Goal: Task Accomplishment & Management: Complete application form

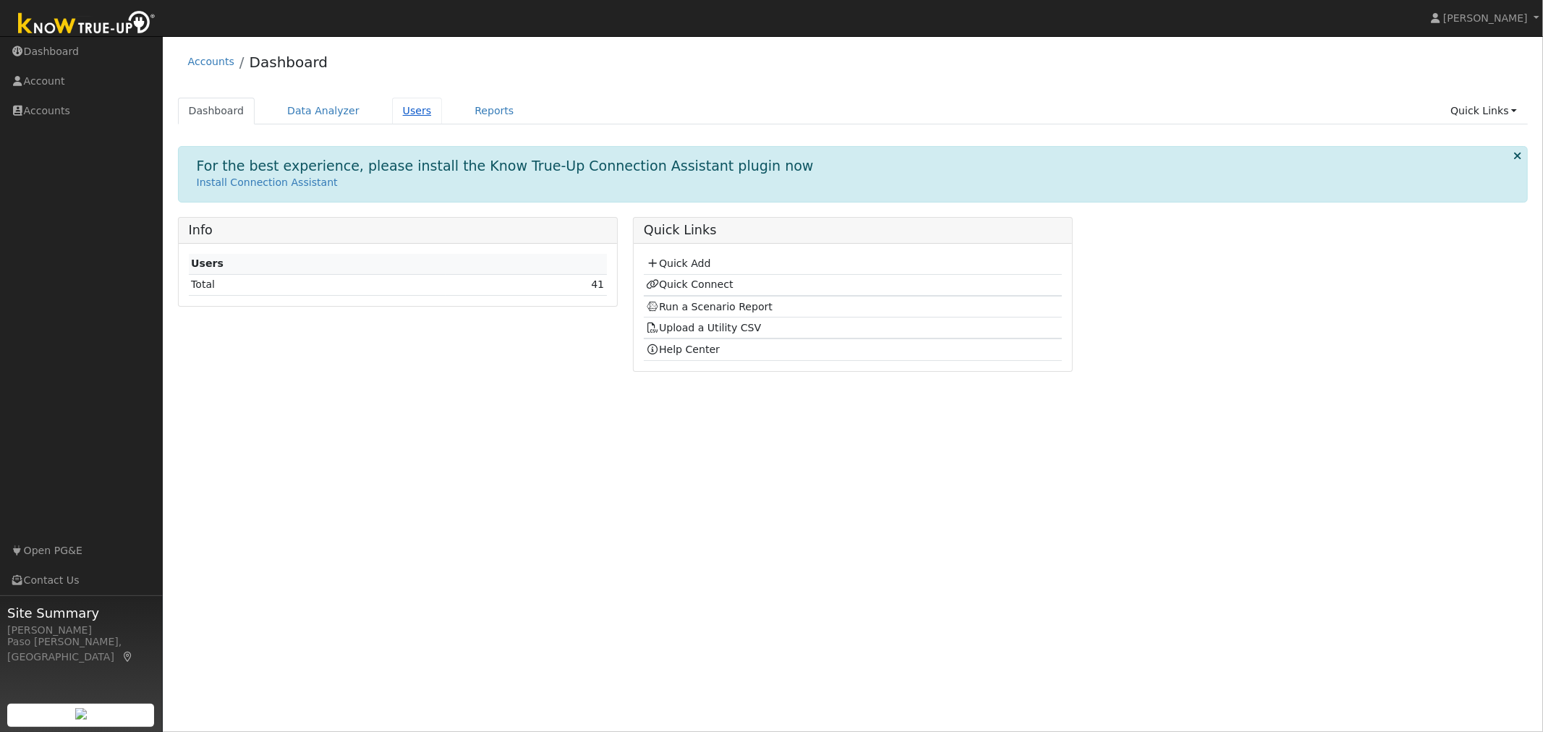
click at [412, 110] on link "Users" at bounding box center [417, 111] width 51 height 27
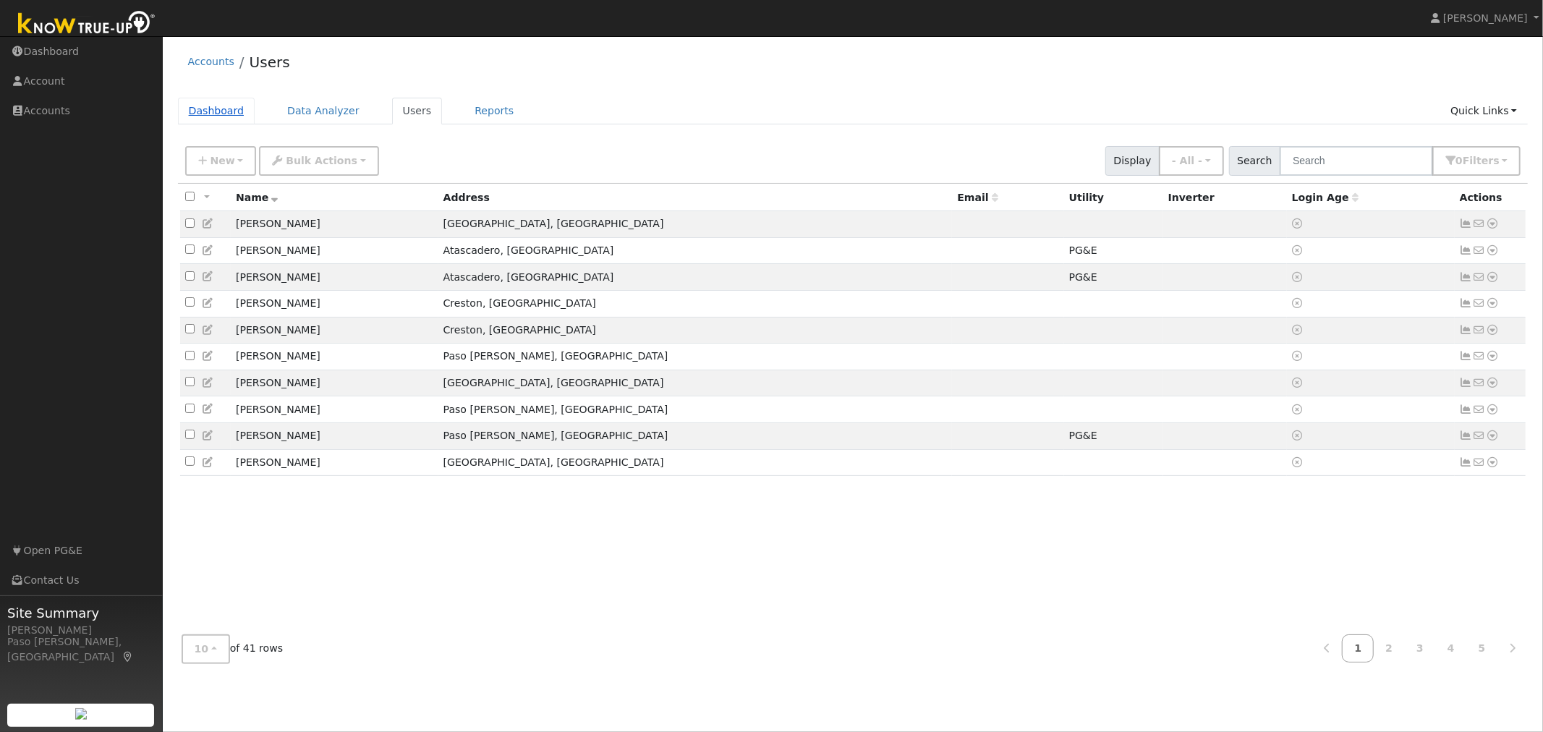
click at [205, 114] on link "Dashboard" at bounding box center [216, 111] width 77 height 27
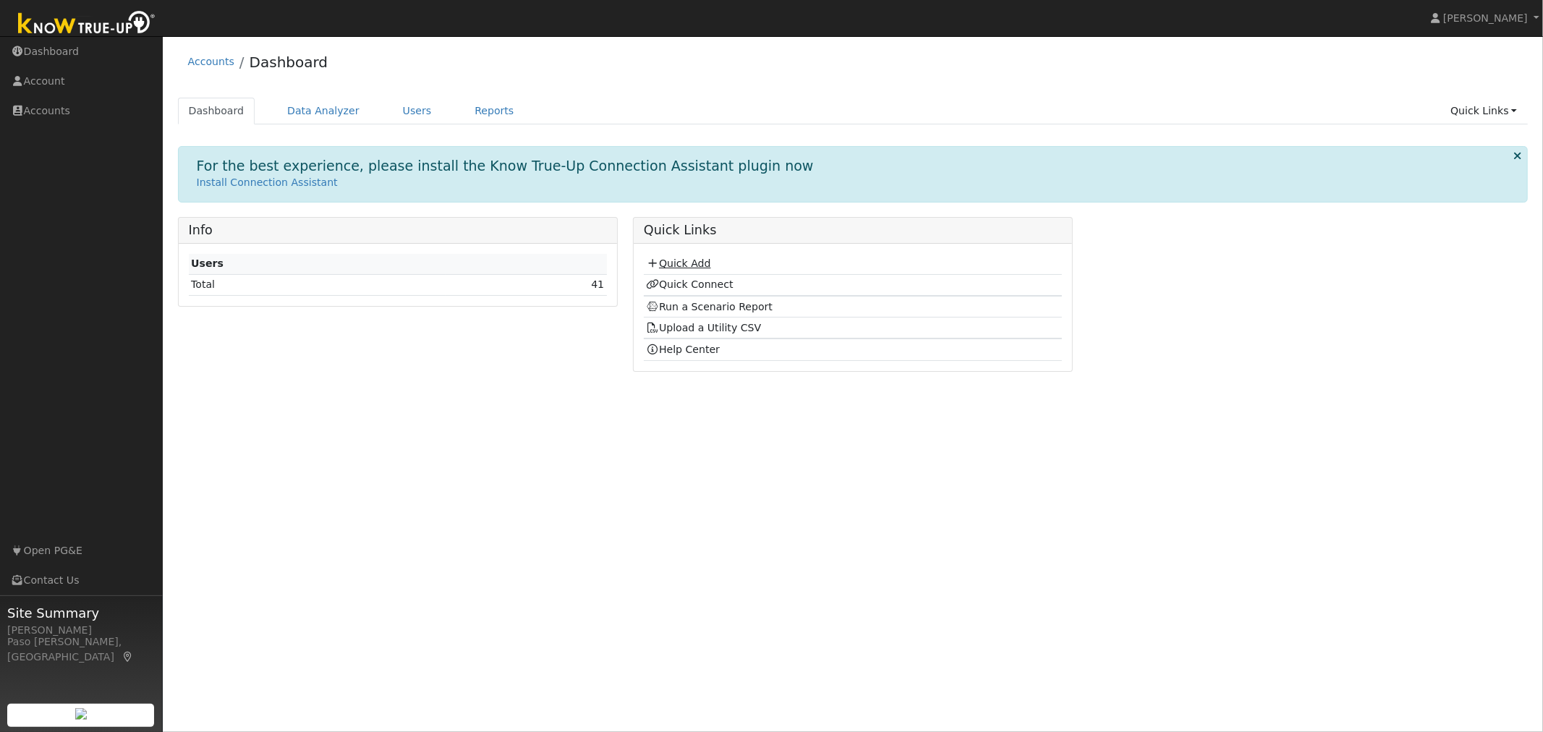
click at [688, 260] on link "Quick Add" at bounding box center [678, 263] width 64 height 12
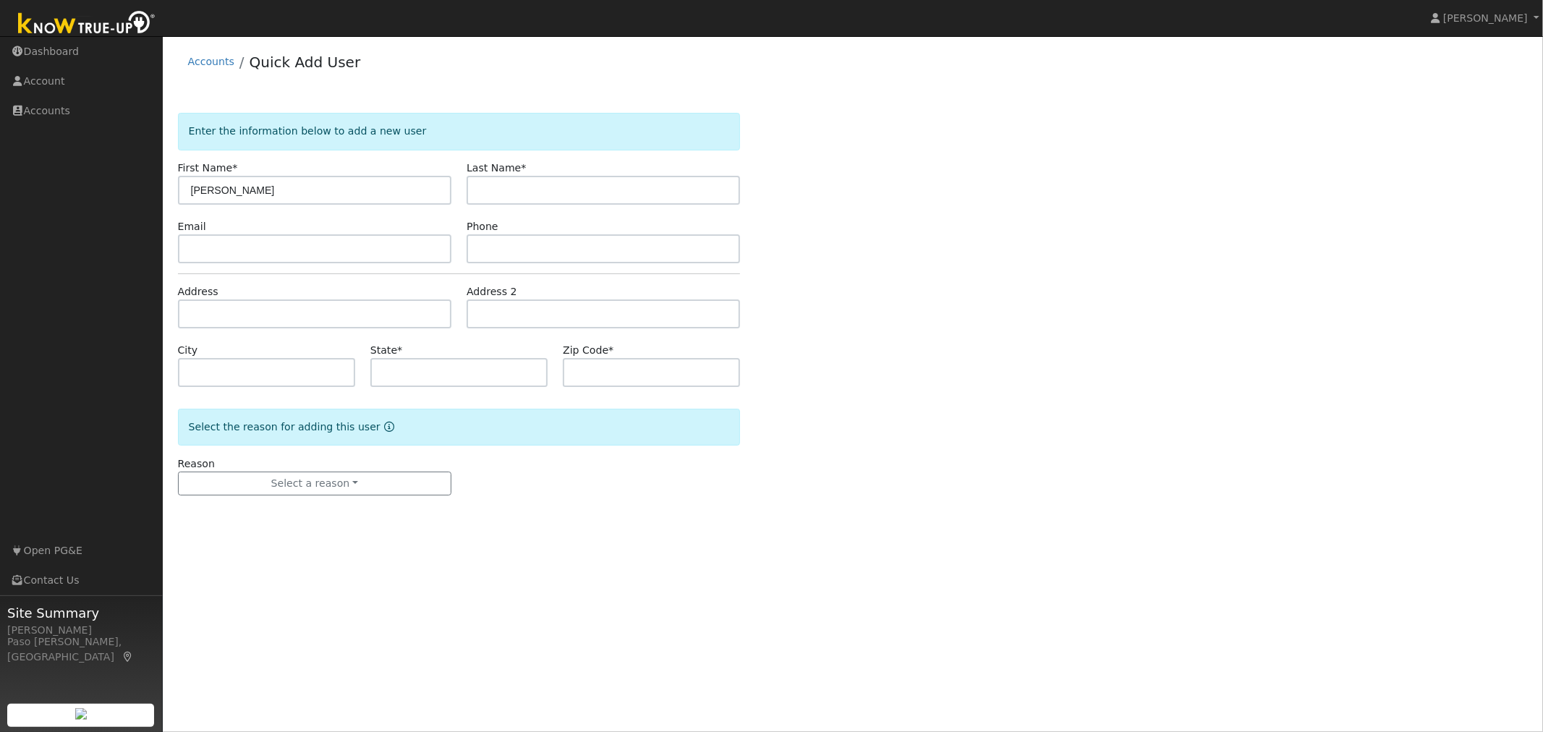
type input "John"
type input "Egbert"
click at [229, 316] on input "text" at bounding box center [314, 313] width 273 height 29
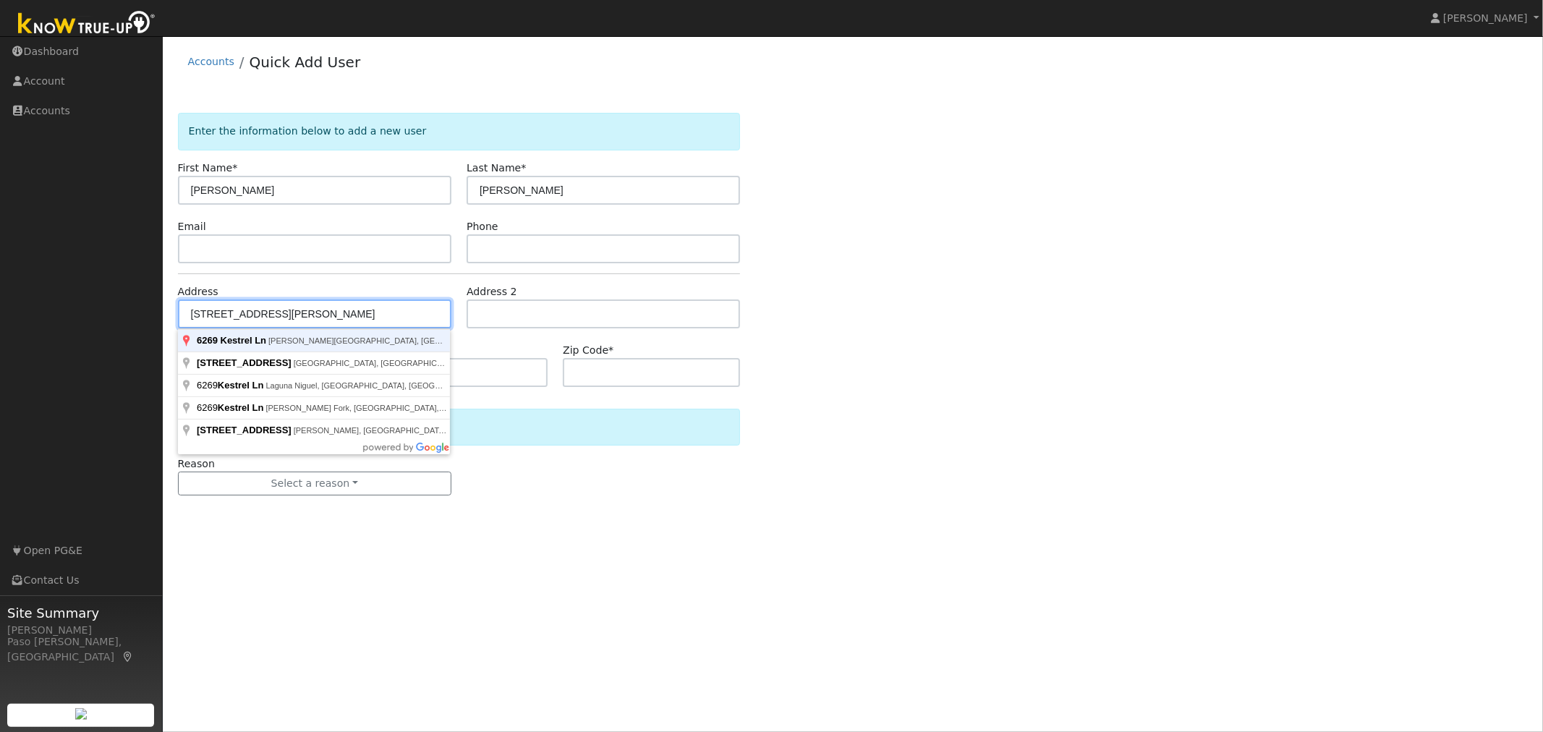
type input "6269 Kestrel Lane"
type input "Avila Beach"
type input "CA"
type input "93424"
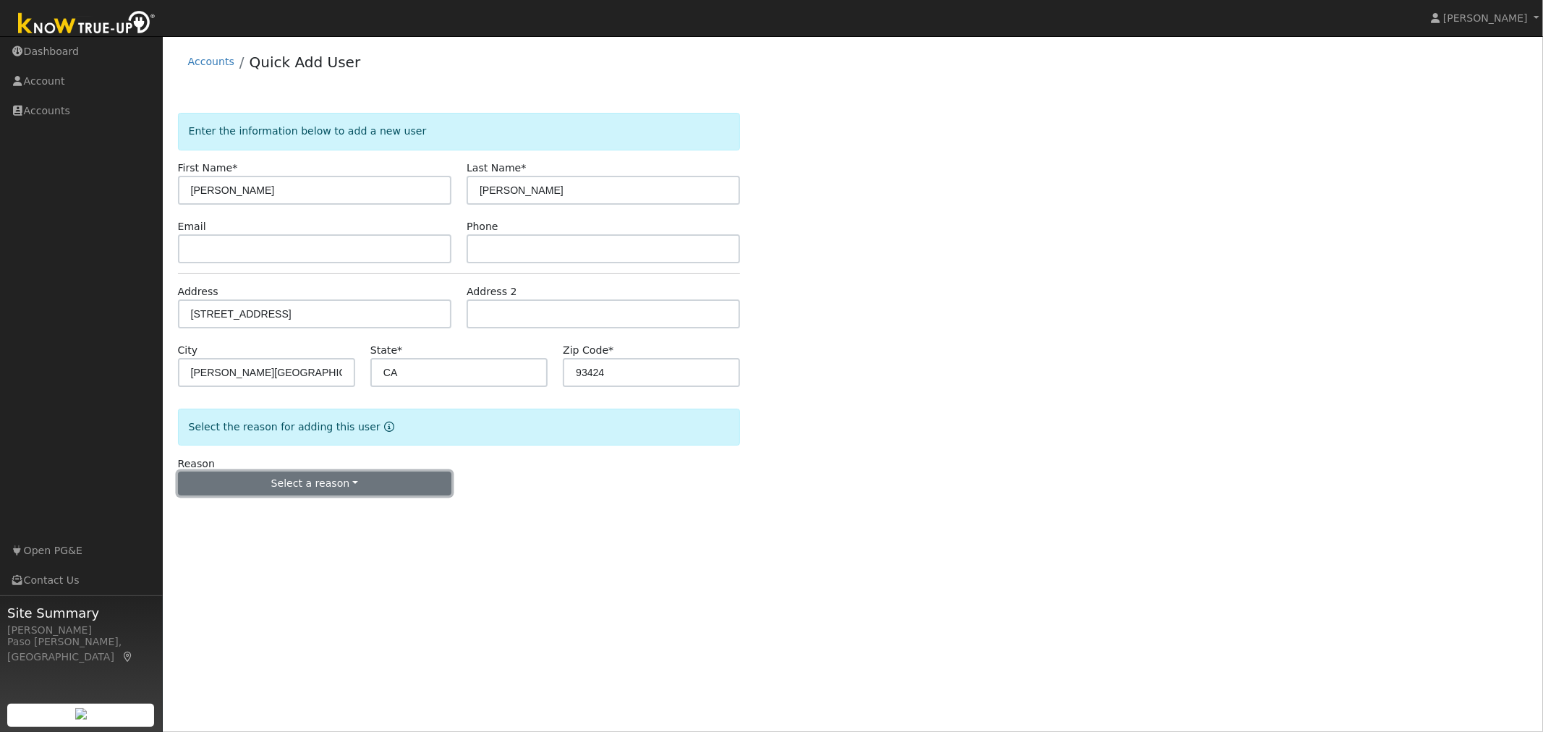
click at [378, 482] on button "Select a reason" at bounding box center [314, 484] width 273 height 25
click at [280, 538] on link "New customer adding solar" at bounding box center [259, 534] width 160 height 20
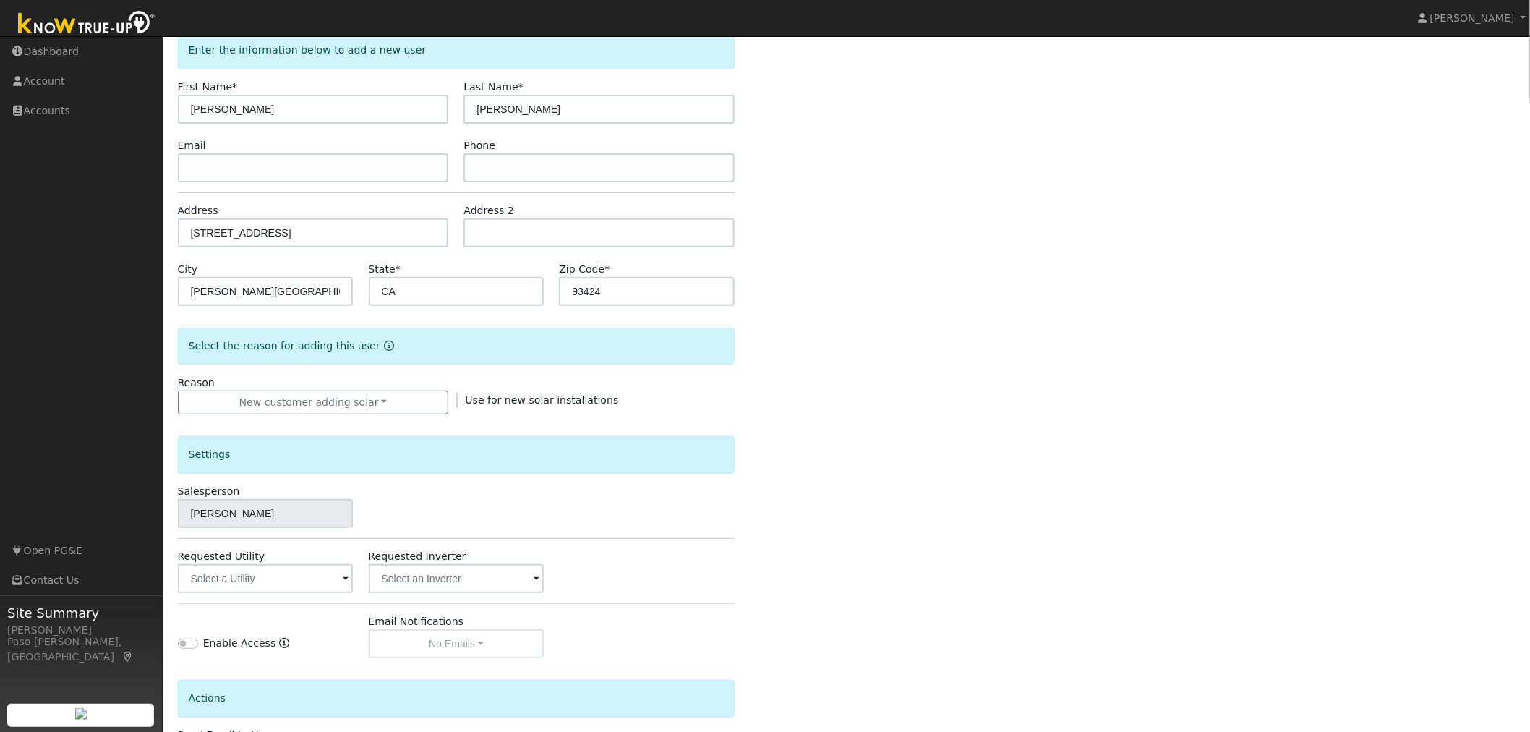
scroll to position [203, 0]
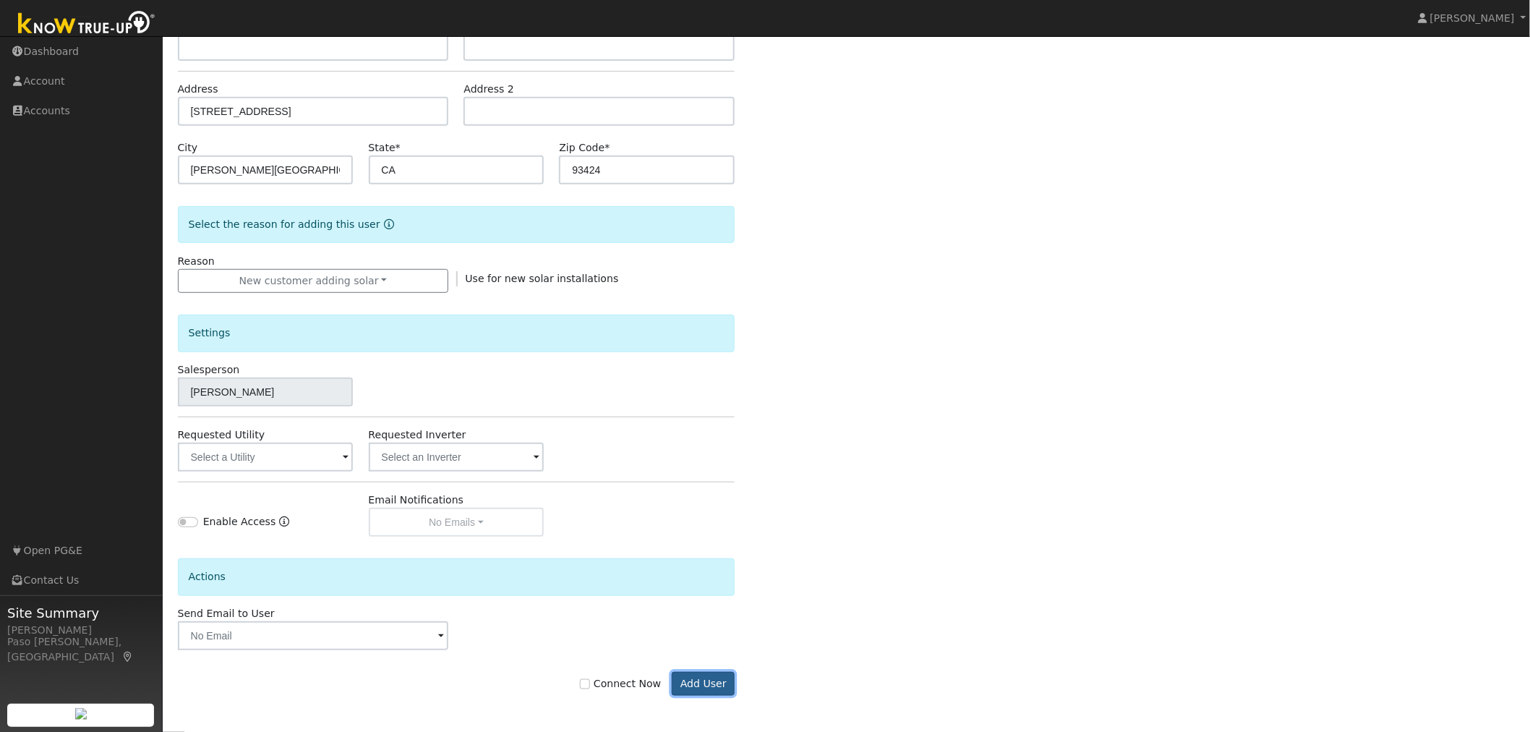
click at [707, 682] on button "Add User" at bounding box center [703, 684] width 63 height 25
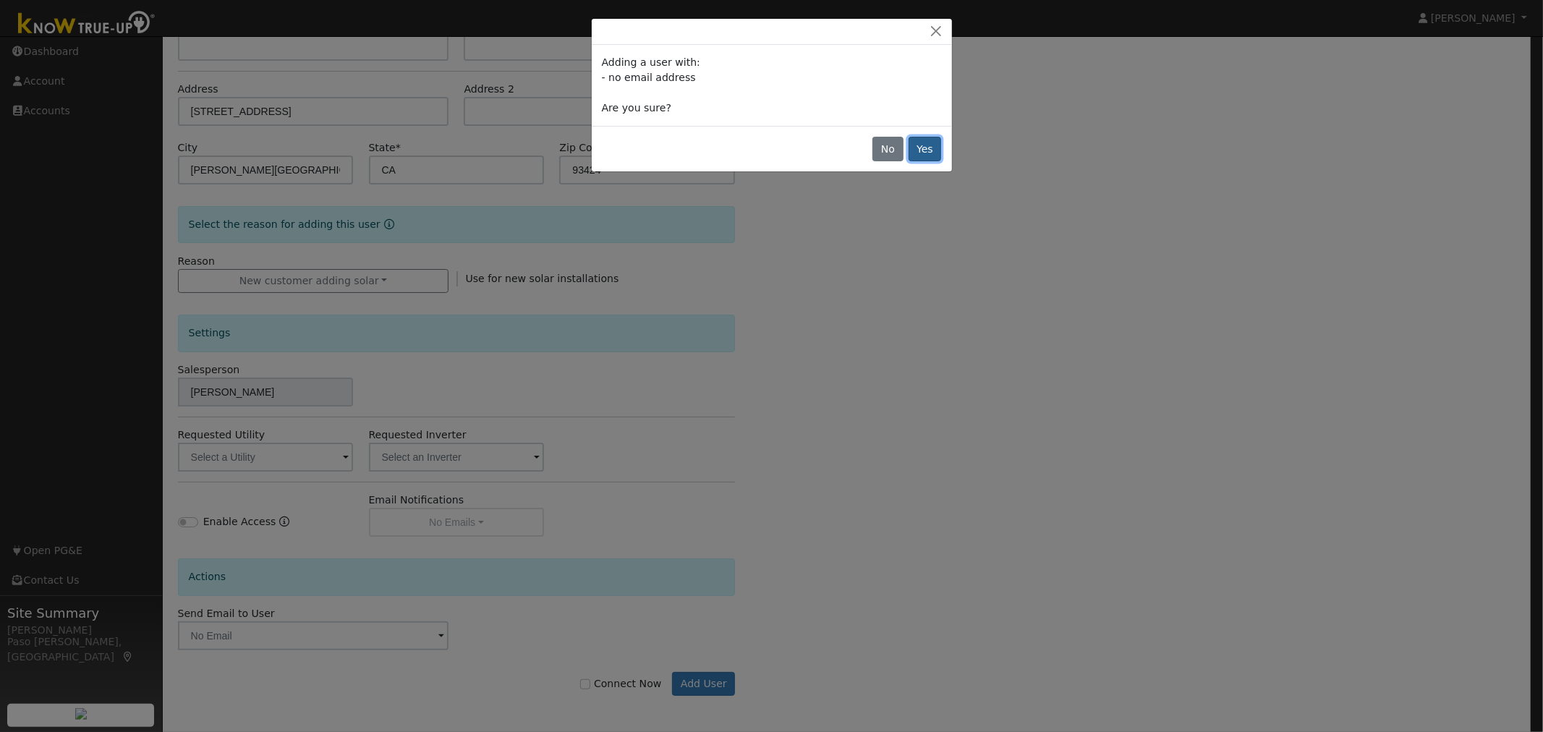
click at [926, 145] on button "Yes" at bounding box center [924, 149] width 33 height 25
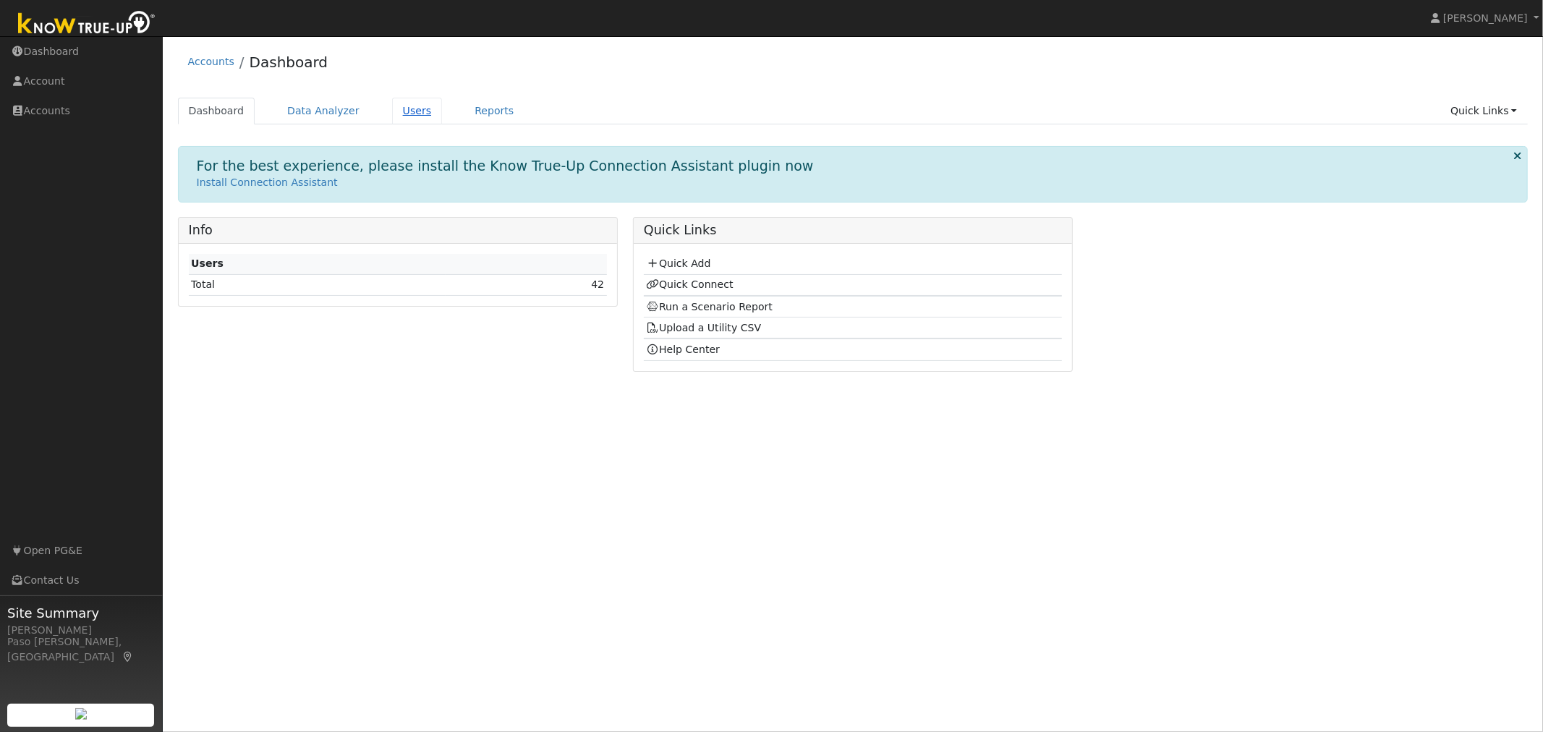
click at [406, 110] on link "Users" at bounding box center [417, 111] width 51 height 27
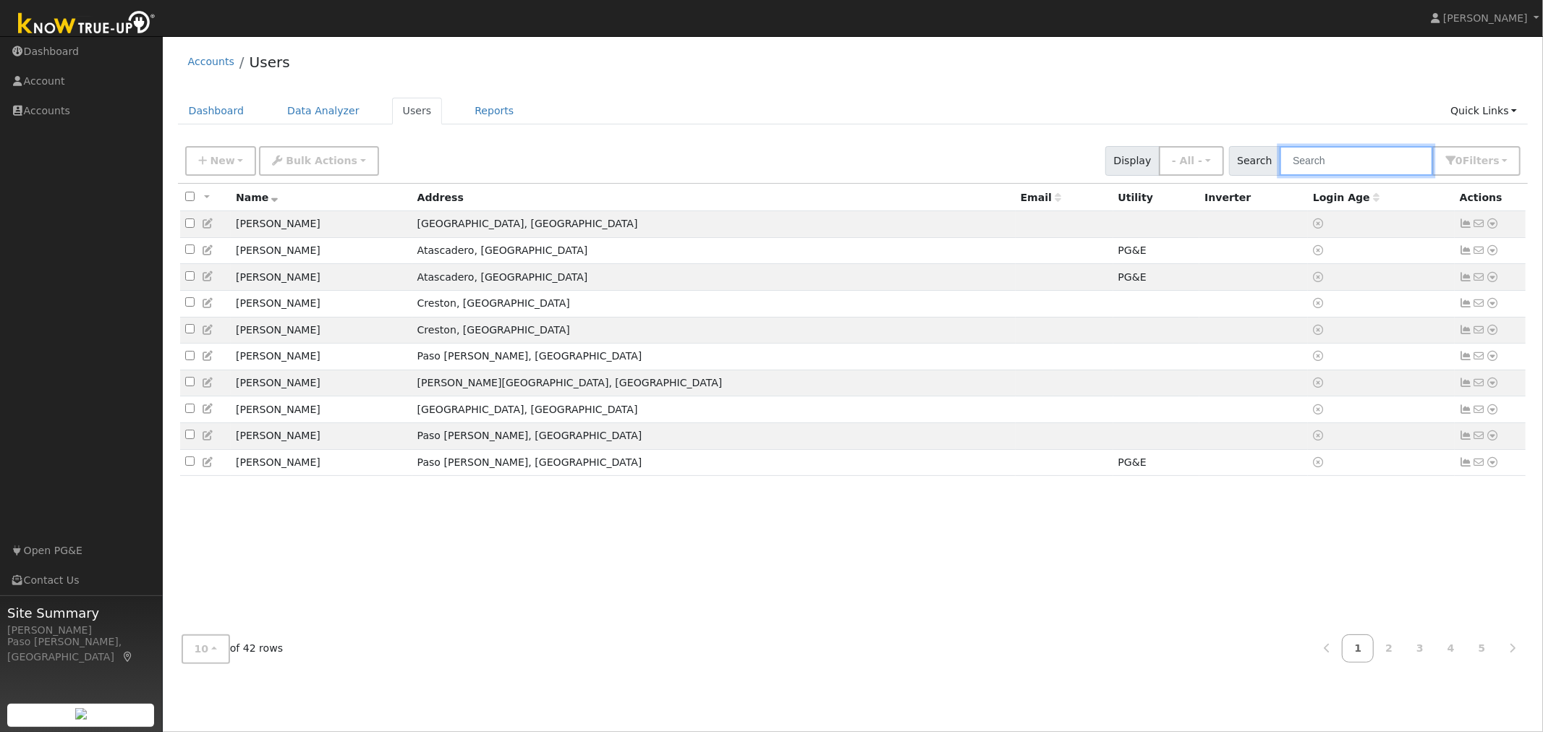
click at [1363, 168] on input "text" at bounding box center [1355, 161] width 153 height 30
type input "john"
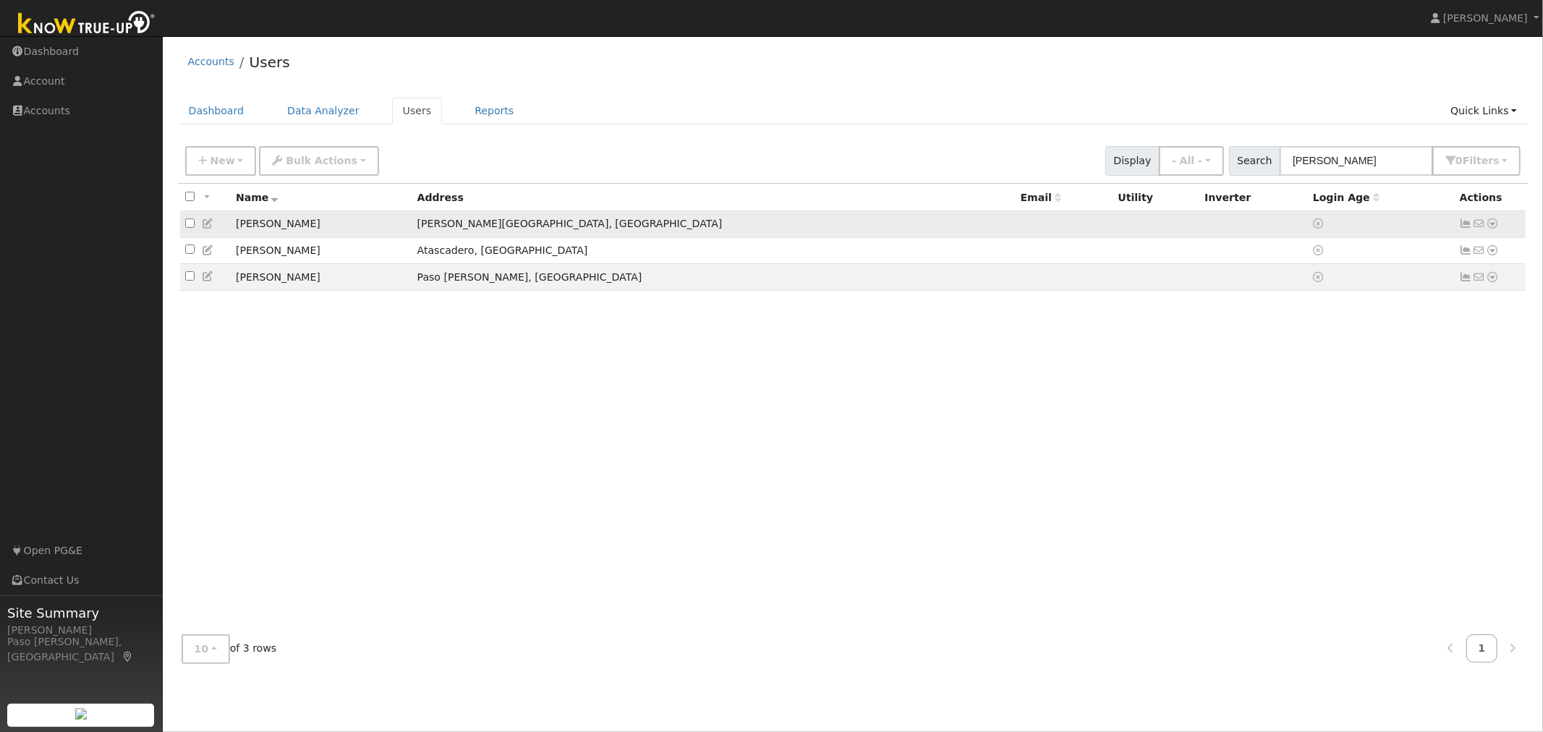
click at [1491, 226] on icon at bounding box center [1491, 223] width 13 height 10
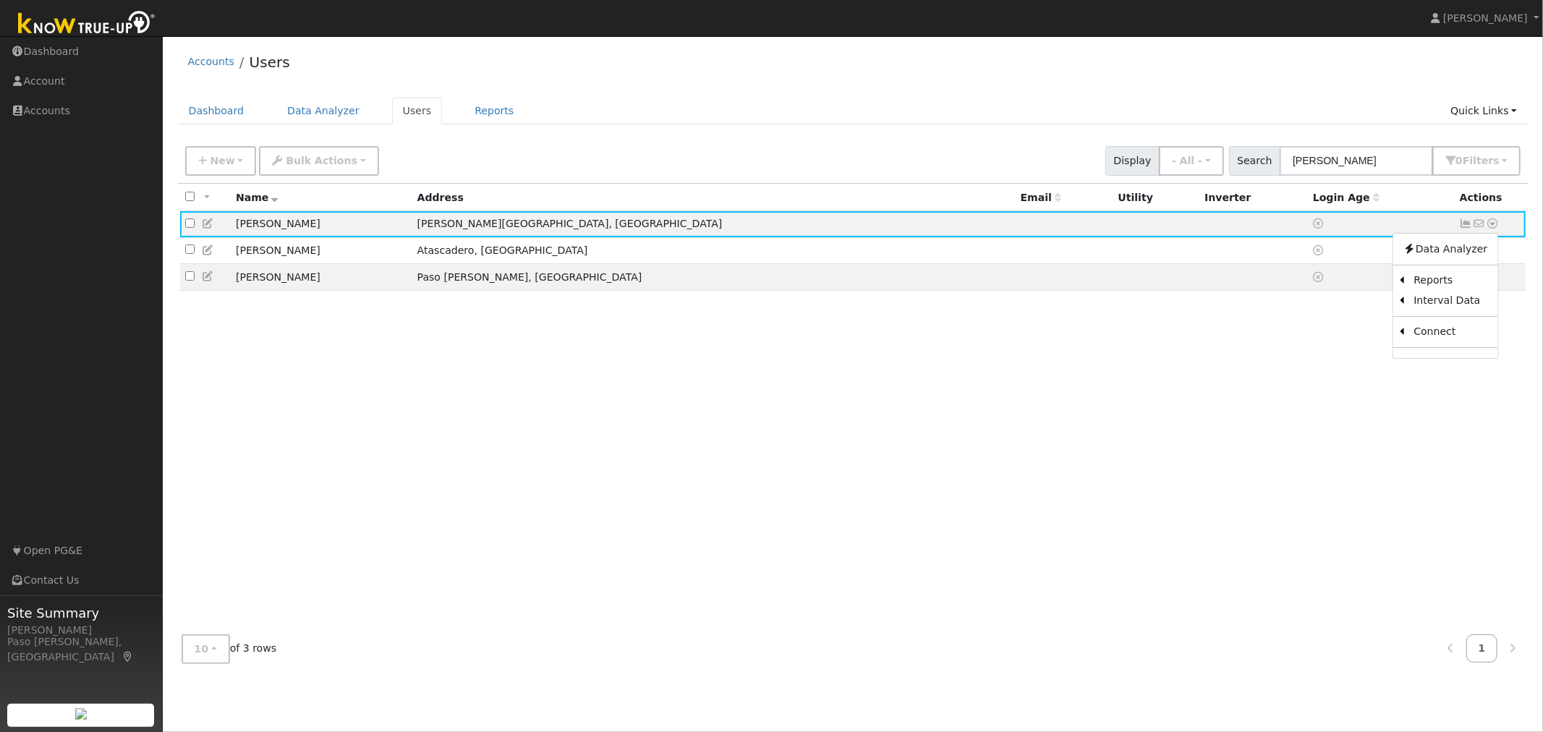
click at [1427, 252] on link "Data Analyzer" at bounding box center [1444, 249] width 105 height 20
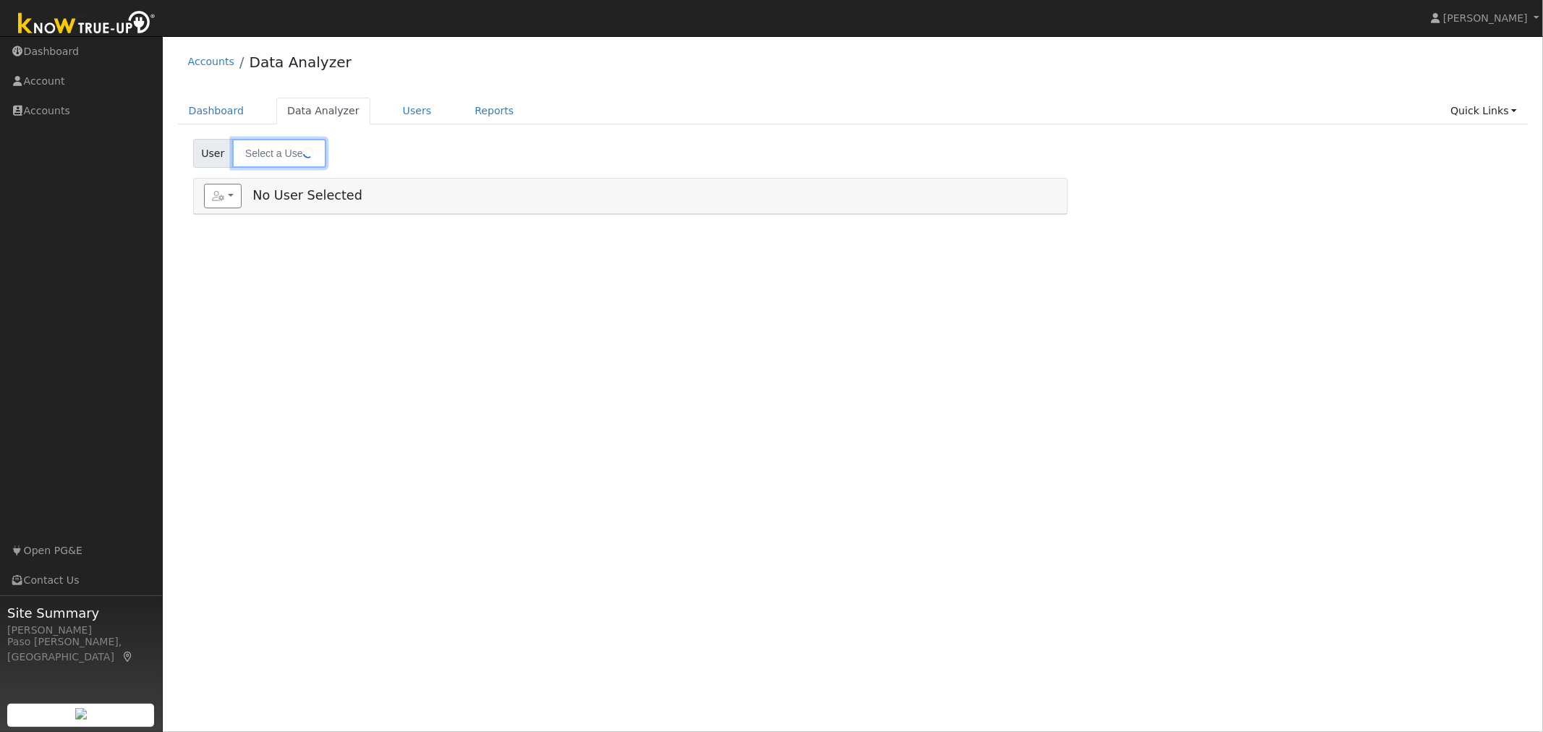
type input "[PERSON_NAME]"
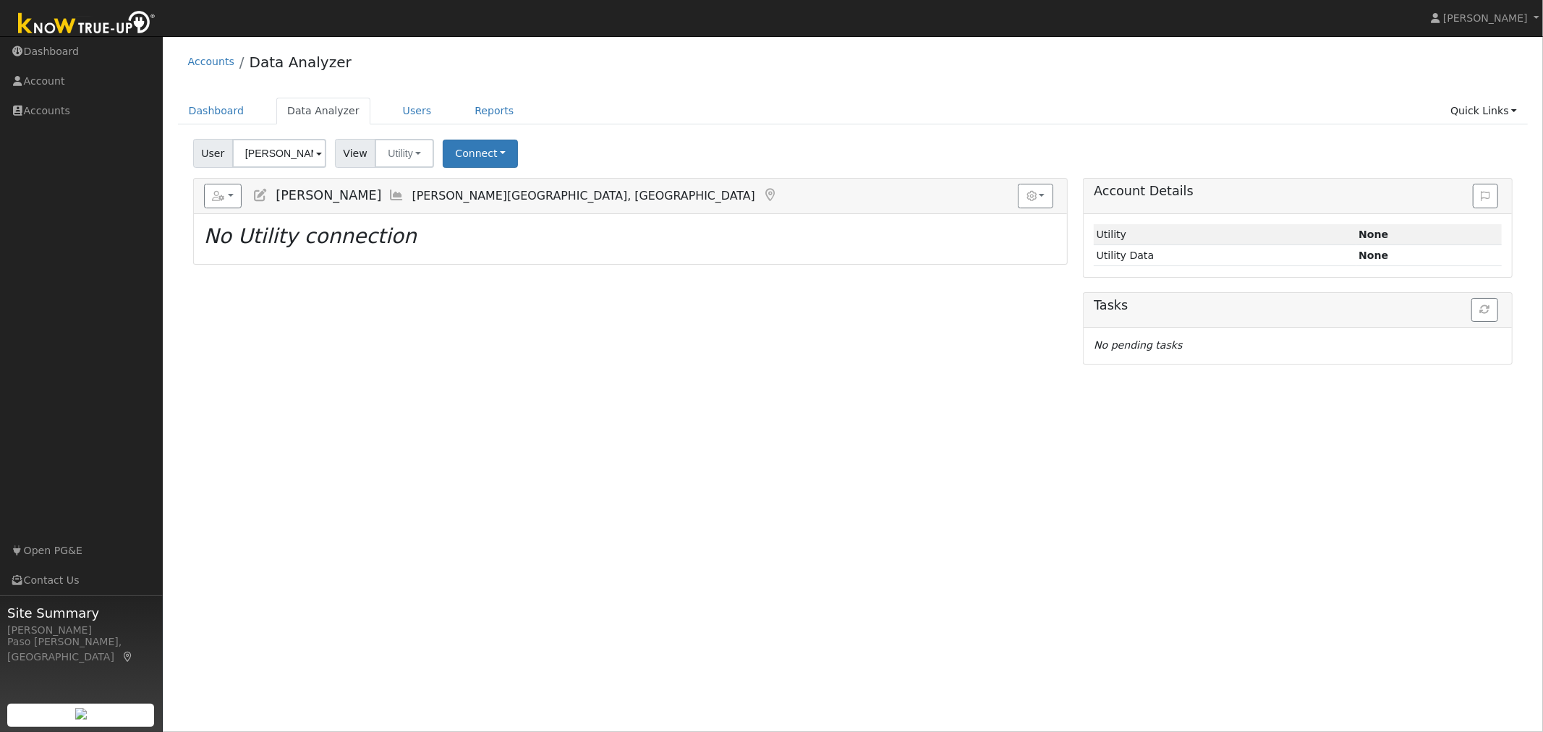
click at [478, 137] on div "User John Egbert Account Default Account Default Account 6269 Kestrel Lane, Avi…" at bounding box center [852, 151] width 1325 height 34
click at [483, 152] on button "Connect" at bounding box center [480, 154] width 75 height 28
click at [482, 184] on link "Select a Provider" at bounding box center [499, 185] width 113 height 20
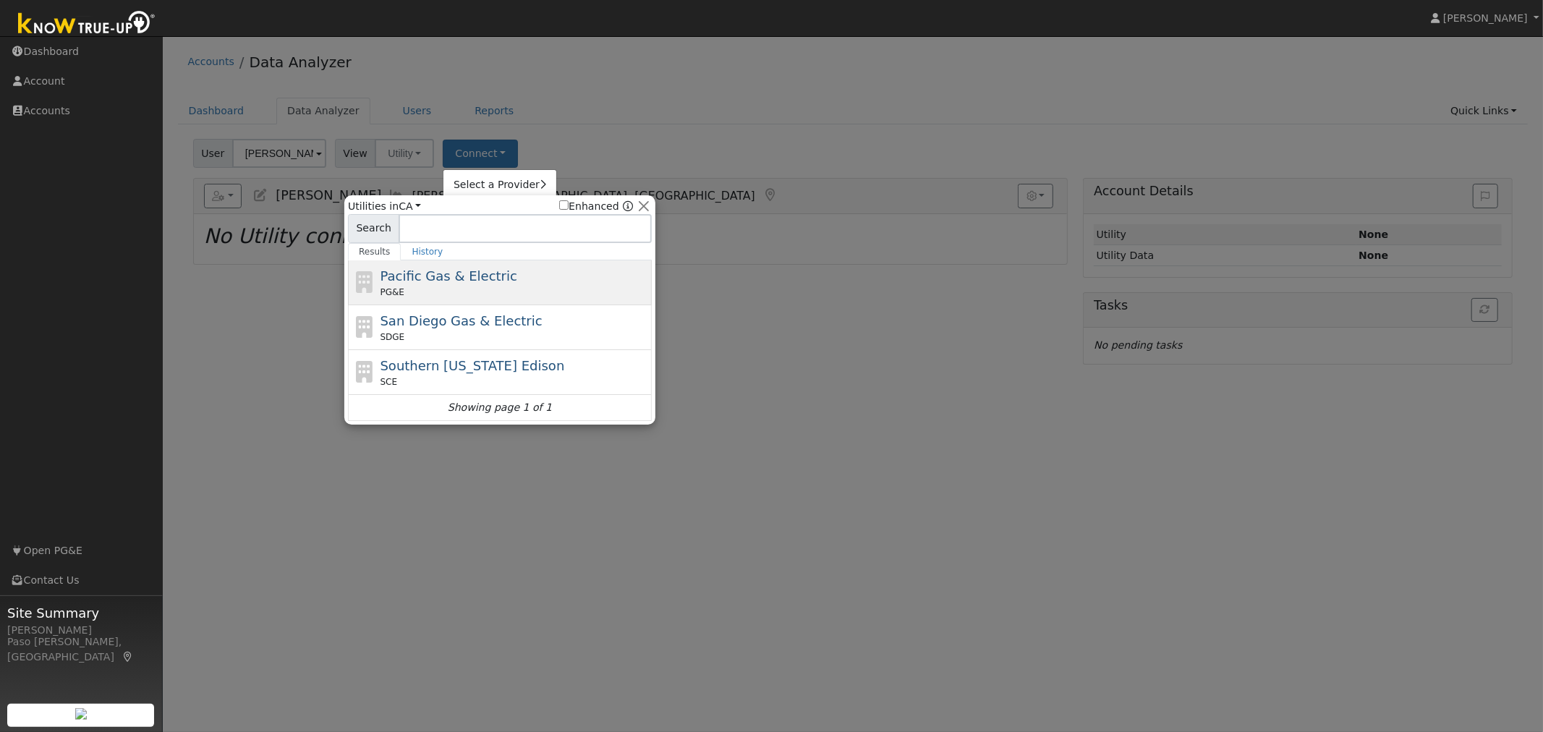
click at [486, 276] on div "Pacific Gas & Electric PG&E" at bounding box center [514, 282] width 268 height 33
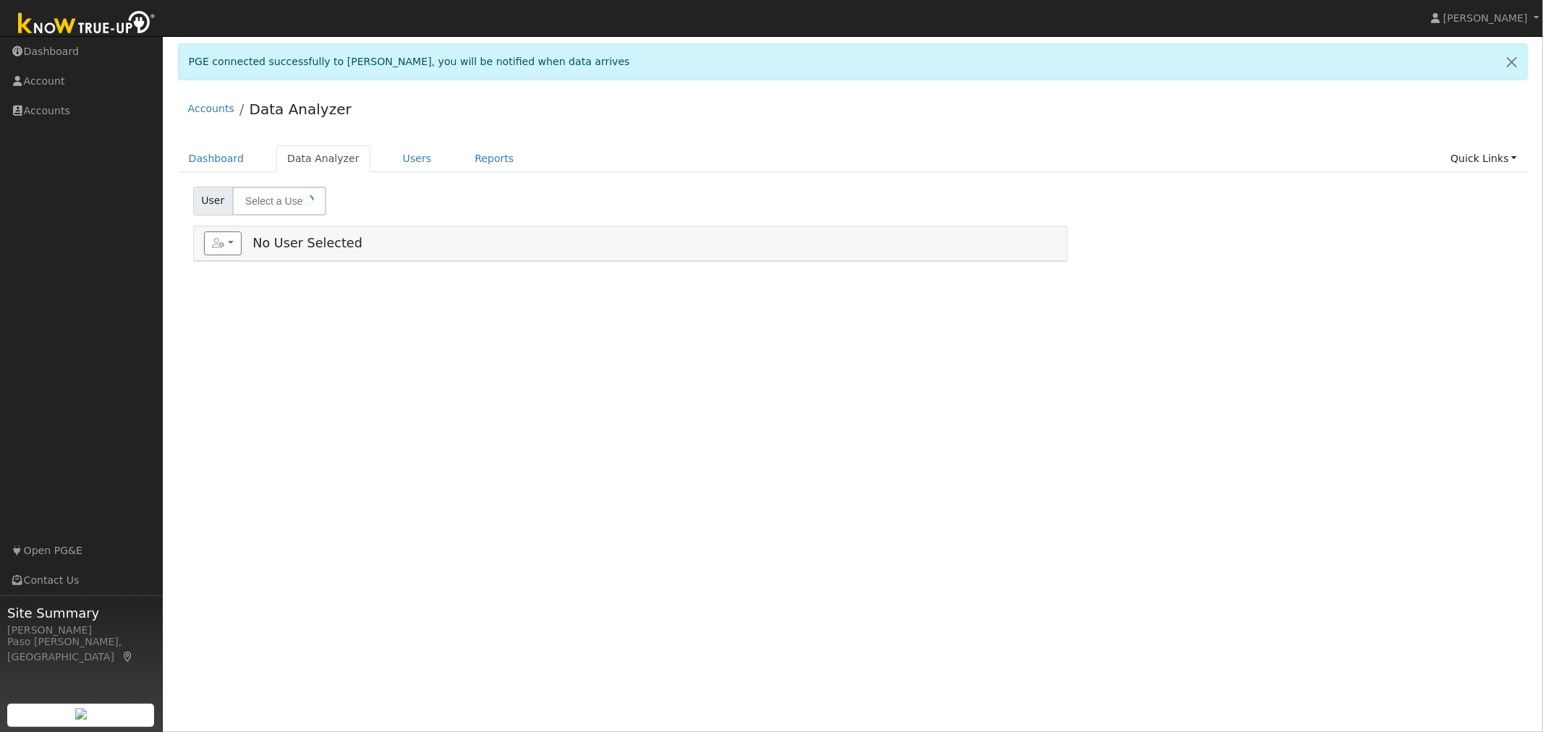
type input "[PERSON_NAME]"
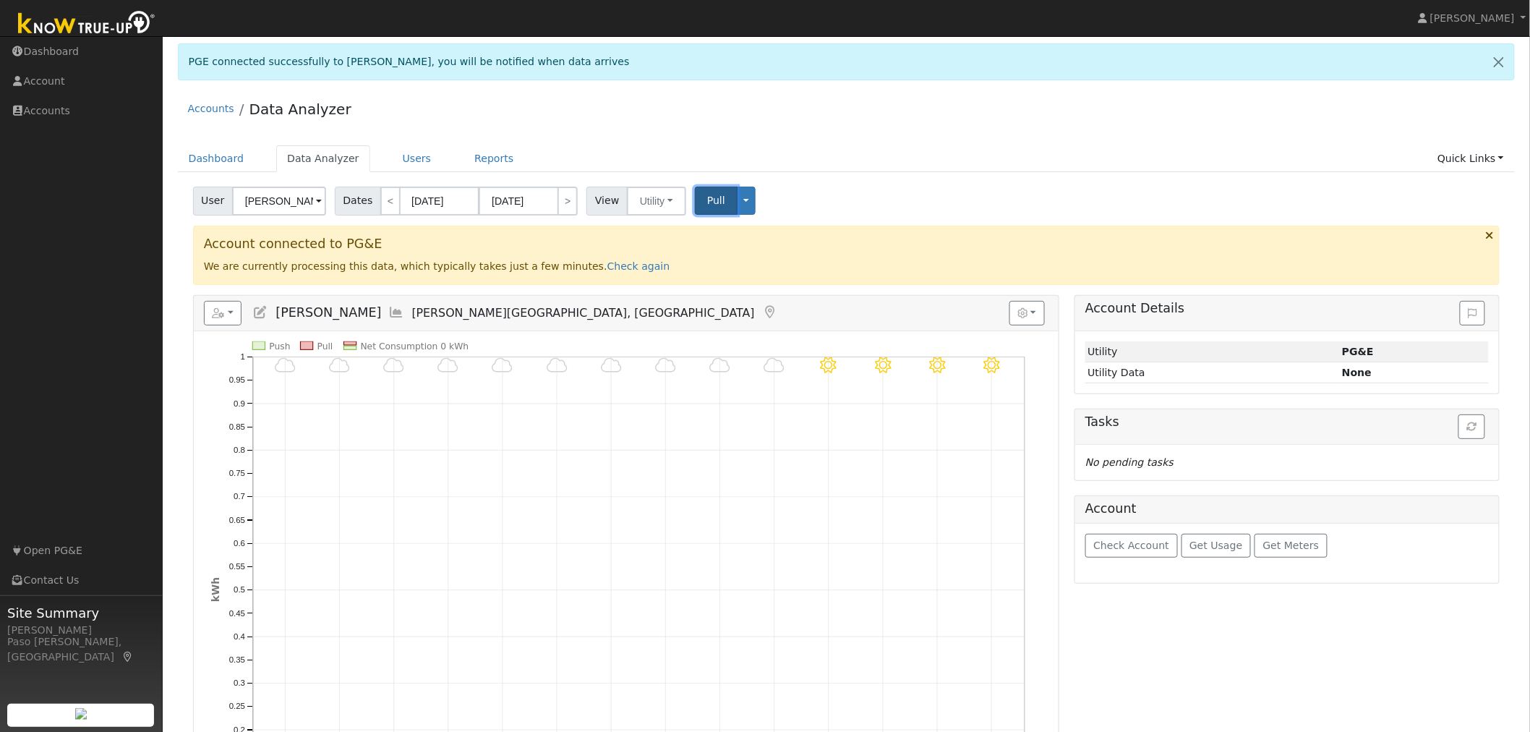
click at [707, 198] on span "Pull" at bounding box center [716, 201] width 18 height 12
click at [1475, 422] on button "button" at bounding box center [1472, 426] width 27 height 25
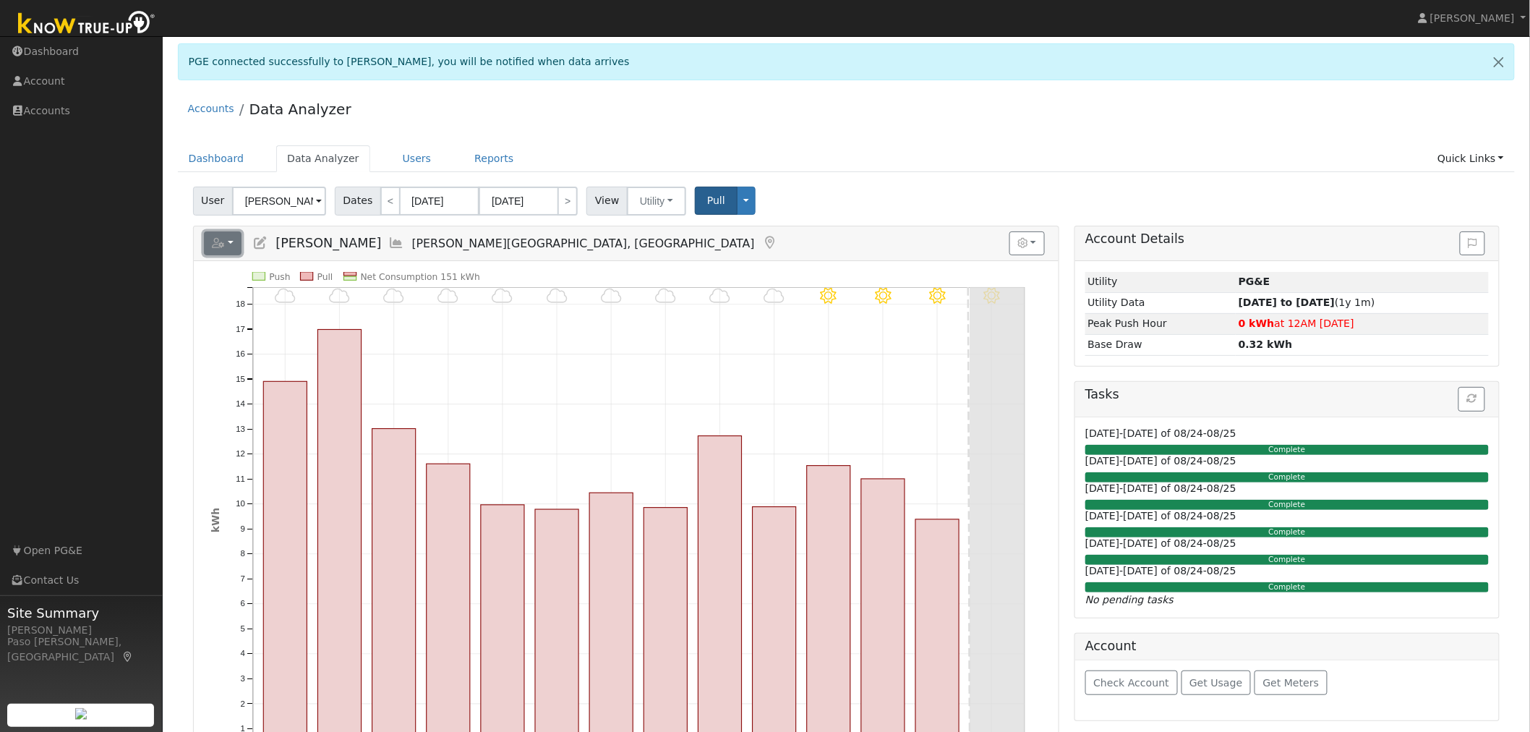
click at [229, 249] on button "button" at bounding box center [223, 243] width 38 height 25
click at [356, 278] on link "Scenario" at bounding box center [382, 273] width 108 height 17
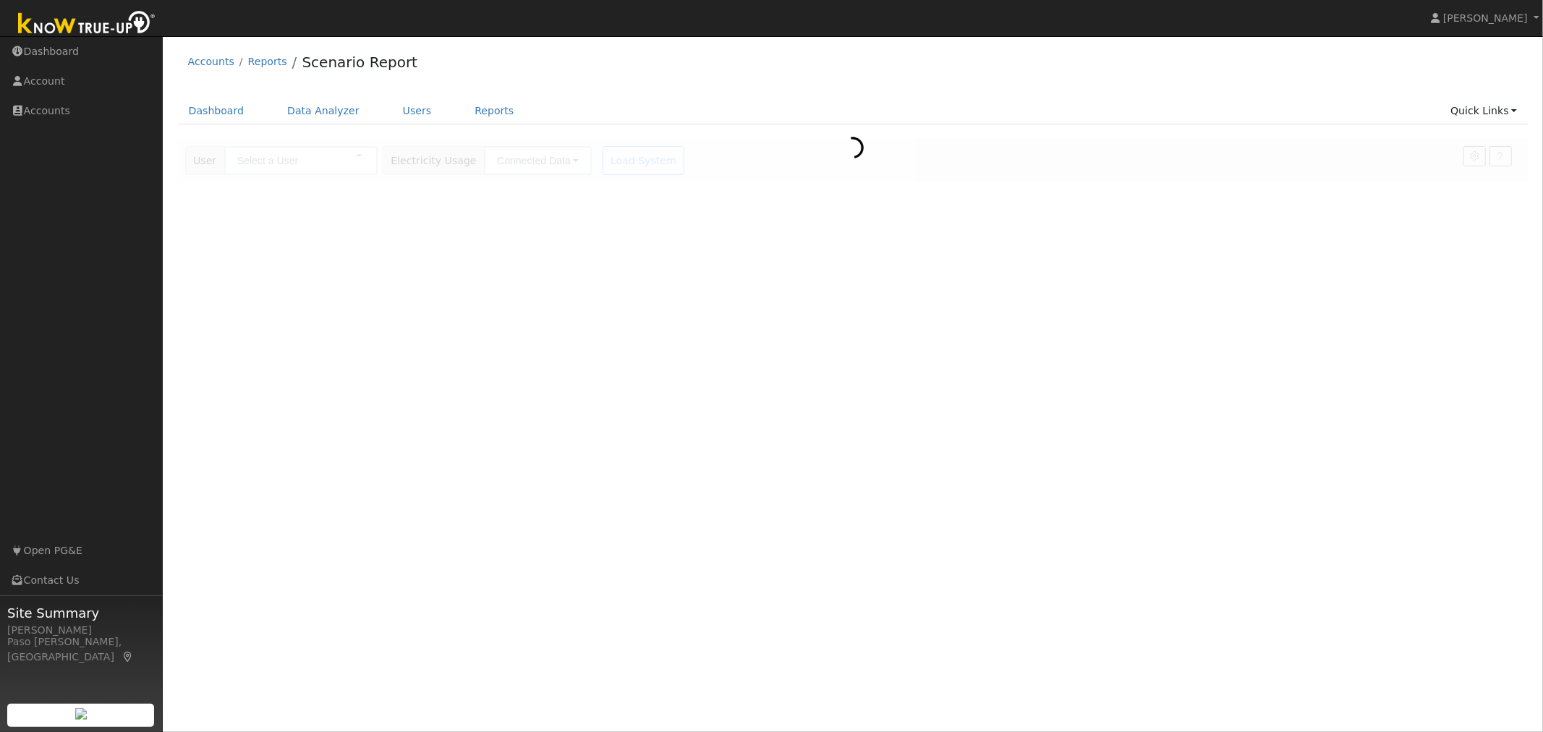
type input "[PERSON_NAME]"
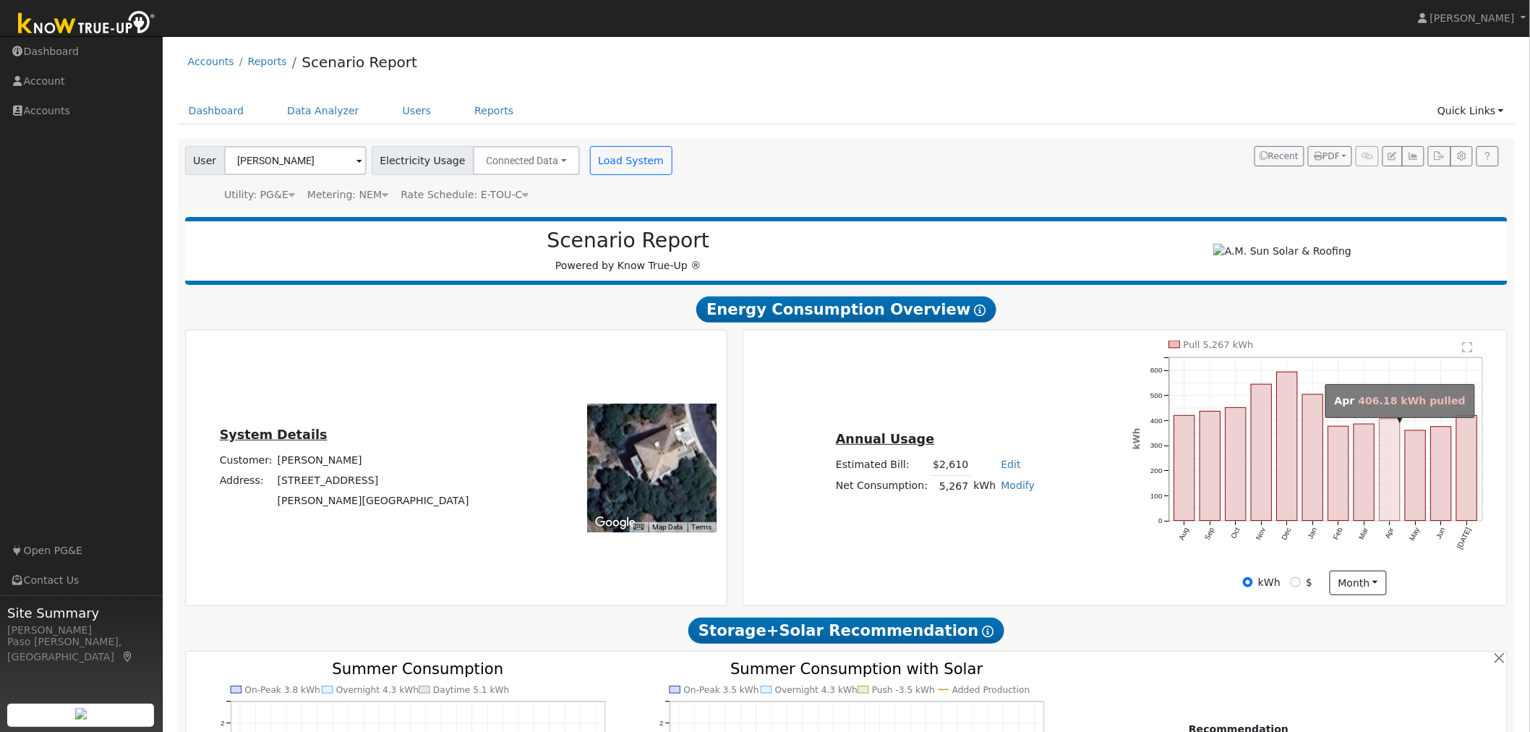
drag, startPoint x: 1394, startPoint y: 498, endPoint x: 1433, endPoint y: 555, distance: 69.8
click at [1433, 555] on icon "Pull 5,267 kWh Aug Sep Oct Nov Dec Jan Feb Mar Apr May Jun [DATE] 0 100 200 300…" at bounding box center [1315, 457] width 364 height 232
